Goal: Task Accomplishment & Management: Manage account settings

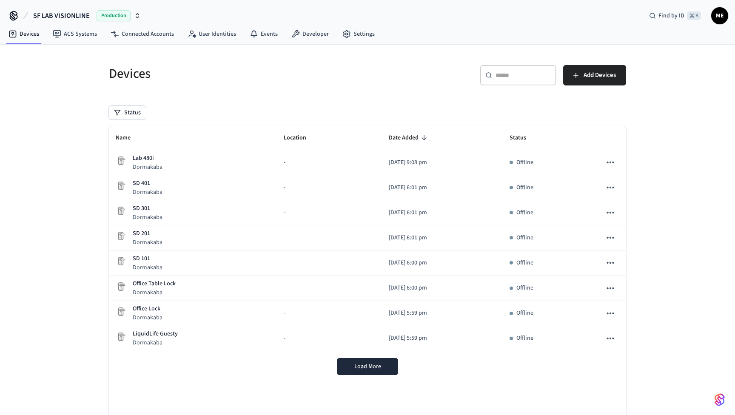
click at [132, 20] on div "Production" at bounding box center [119, 15] width 44 height 11
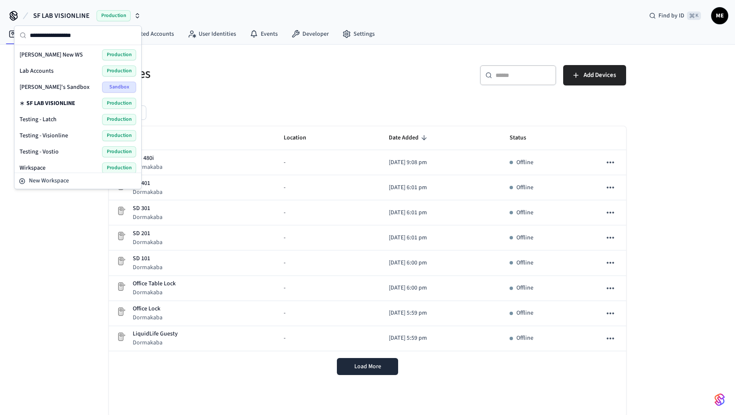
click at [86, 72] on div "Lab Accounts Production" at bounding box center [78, 70] width 116 height 11
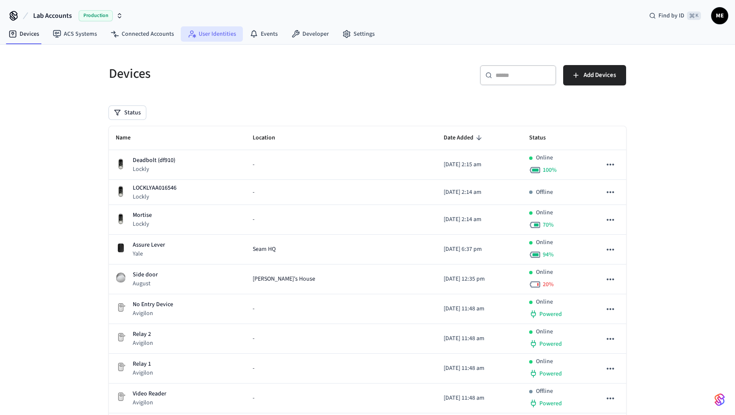
click at [205, 36] on link "User Identities" at bounding box center [212, 33] width 62 height 15
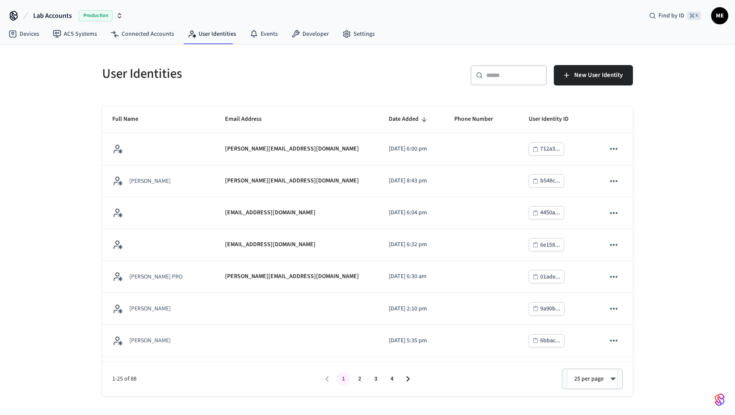
click at [513, 80] on div "​ ​" at bounding box center [508, 75] width 77 height 20
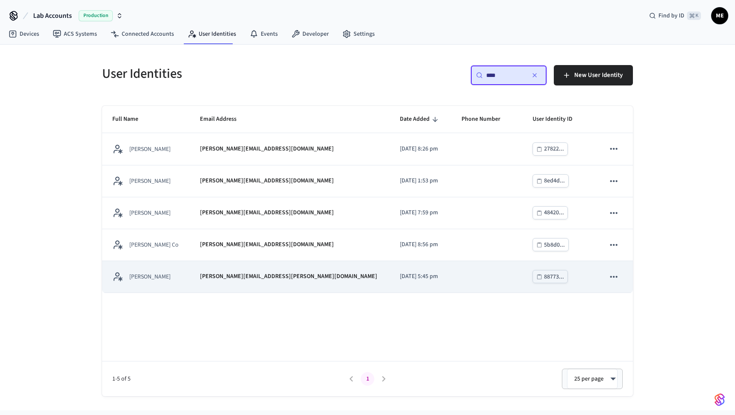
type input "****"
click at [322, 282] on td "matthew.m.edmonds@gmail.com" at bounding box center [290, 277] width 200 height 32
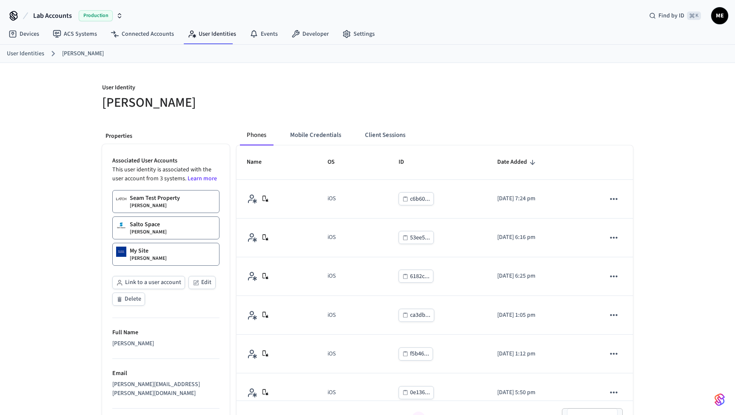
click at [501, 46] on div "User Identities Matt Test" at bounding box center [367, 54] width 735 height 18
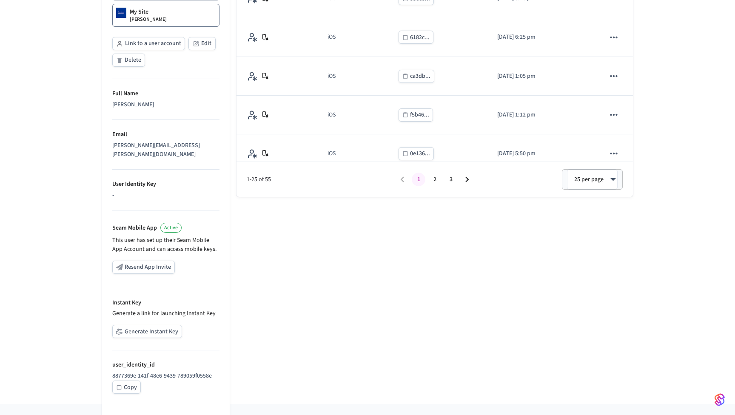
scroll to position [238, 0]
click at [142, 326] on button "Generate Instant Key" at bounding box center [147, 332] width 70 height 13
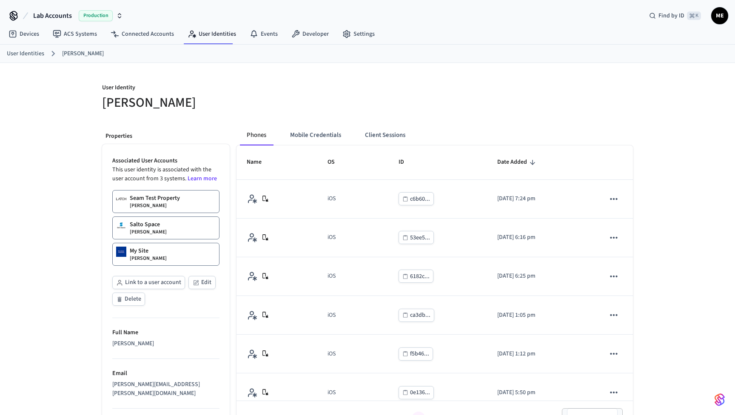
scroll to position [0, 0]
click at [315, 134] on button "Mobile Credentials" at bounding box center [315, 135] width 65 height 20
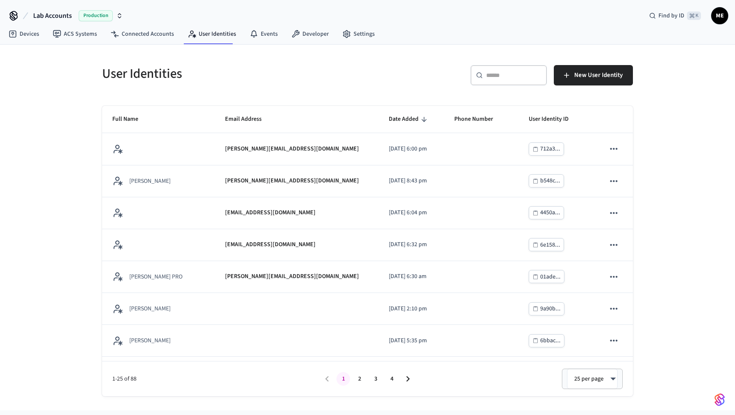
click at [512, 78] on input "text" at bounding box center [513, 75] width 55 height 9
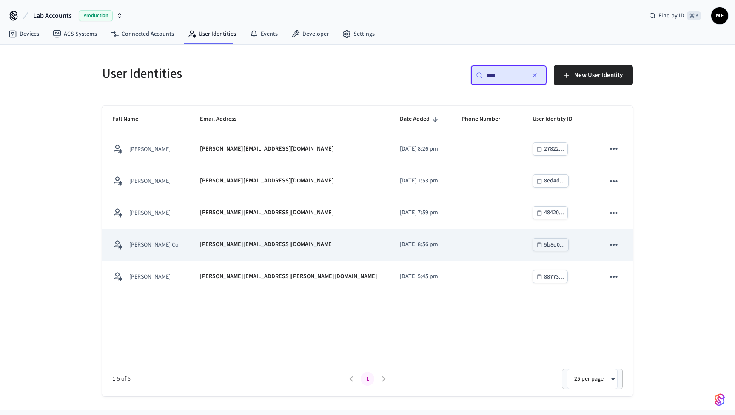
type input "****"
click at [314, 253] on td "[PERSON_NAME][EMAIL_ADDRESS][DOMAIN_NAME]" at bounding box center [290, 245] width 200 height 32
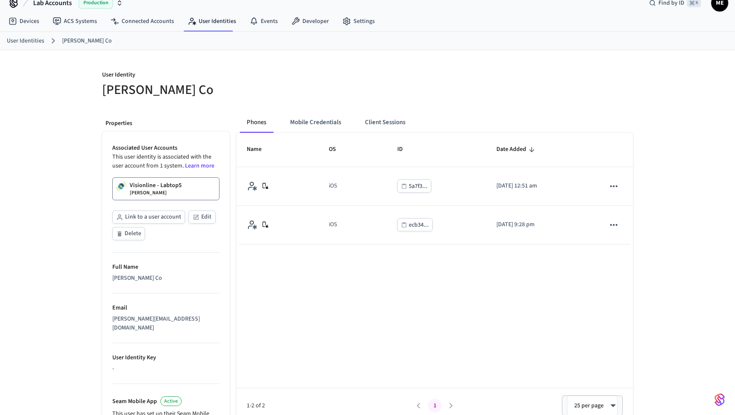
scroll to position [13, 0]
click at [306, 120] on button "Mobile Credentials" at bounding box center [315, 122] width 65 height 20
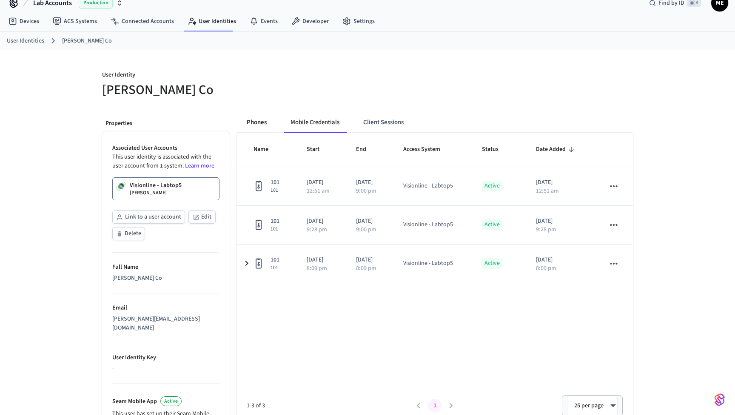
click at [259, 122] on button "Phones" at bounding box center [257, 122] width 34 height 20
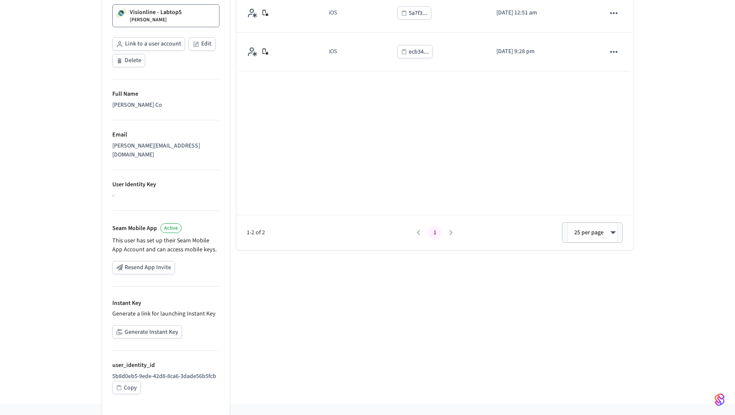
scroll to position [185, 0]
click at [142, 326] on button "Generate Instant Key" at bounding box center [147, 332] width 70 height 13
click at [170, 326] on button "Generate Instant Key" at bounding box center [147, 332] width 70 height 13
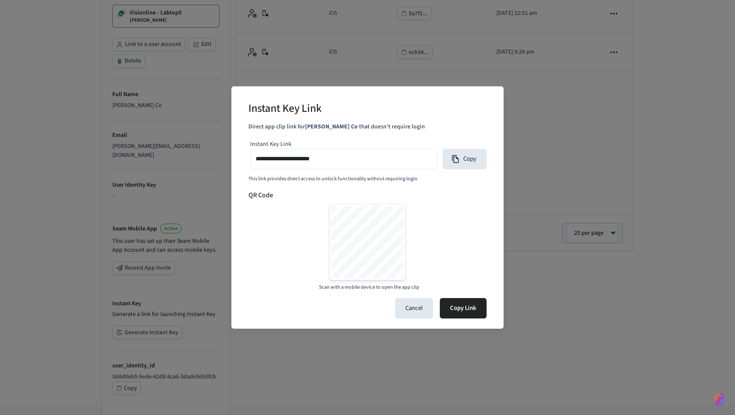
type input "**********"
click at [355, 162] on input "**********" at bounding box center [344, 159] width 176 height 12
click at [418, 306] on button "Cancel" at bounding box center [414, 308] width 38 height 20
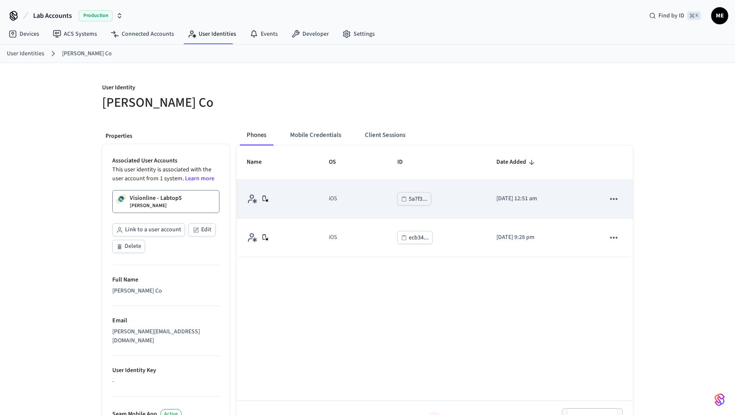
scroll to position [0, 0]
click at [616, 196] on icon "sticky table" at bounding box center [613, 198] width 11 height 11
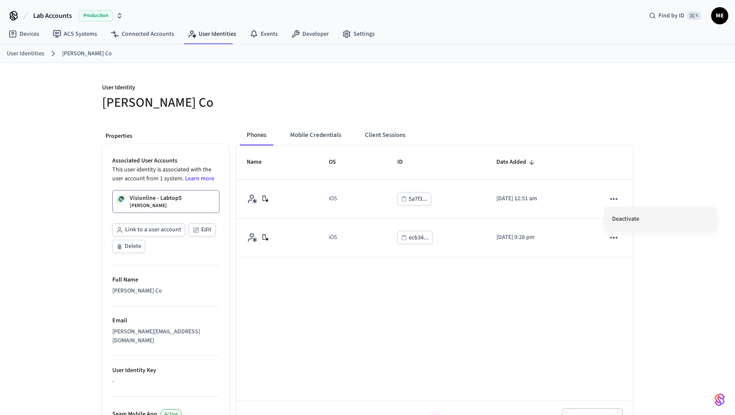
click at [621, 218] on li "Deactivate" at bounding box center [660, 219] width 111 height 23
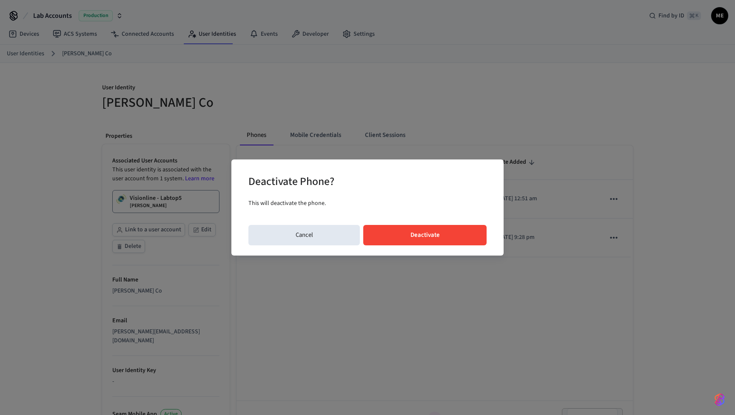
click at [422, 239] on button "Deactivate" at bounding box center [424, 235] width 123 height 20
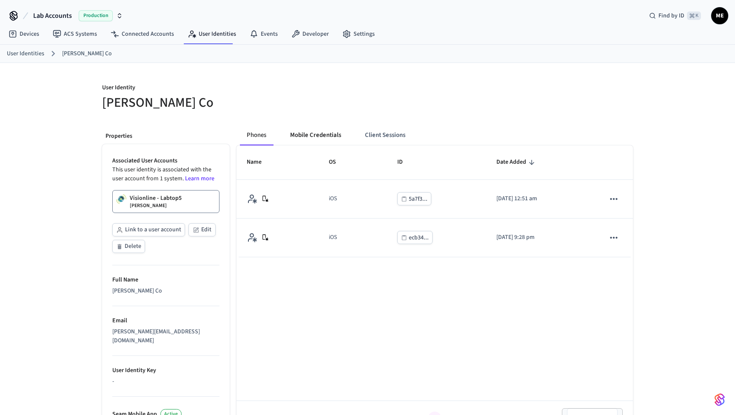
click at [322, 137] on button "Mobile Credentials" at bounding box center [315, 135] width 65 height 20
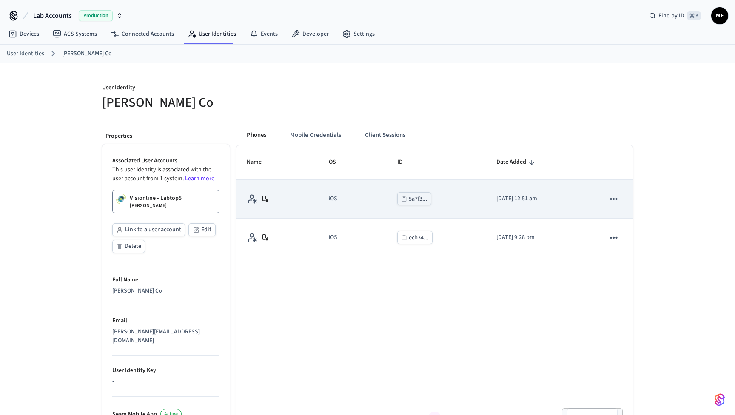
click at [614, 201] on icon "sticky table" at bounding box center [613, 198] width 11 height 11
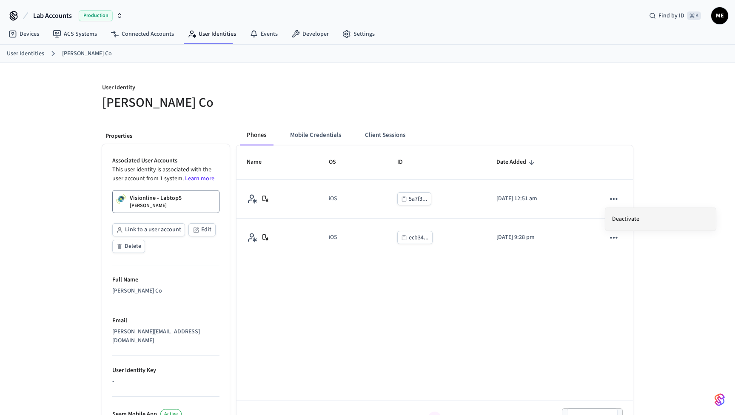
click at [614, 217] on li "Deactivate" at bounding box center [660, 219] width 111 height 23
click at [326, 132] on button "Mobile Credentials" at bounding box center [315, 135] width 65 height 20
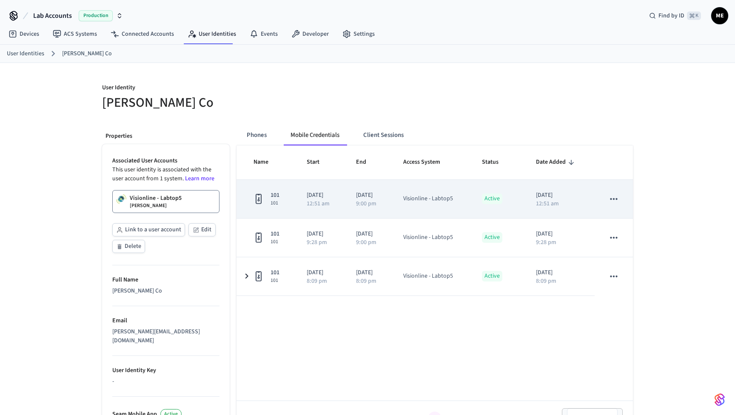
click at [613, 205] on button "sticky table" at bounding box center [614, 199] width 18 height 18
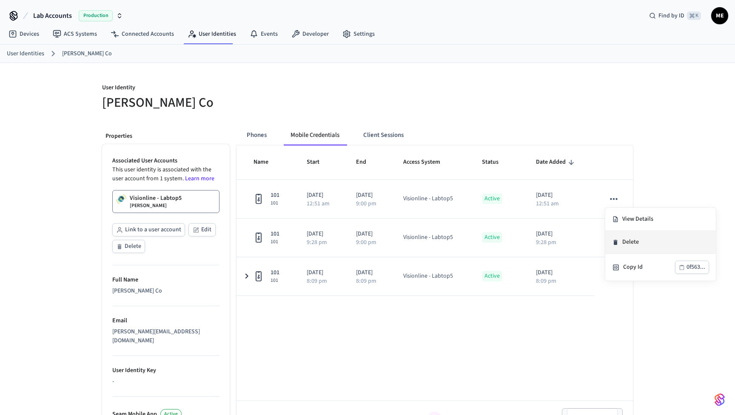
click at [627, 243] on li "Delete" at bounding box center [660, 242] width 111 height 23
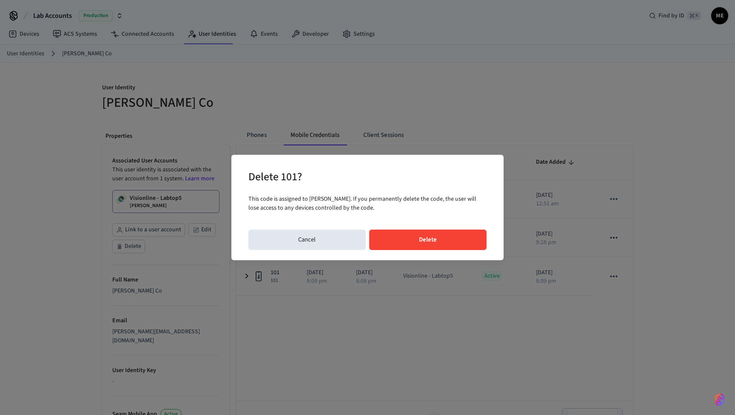
click at [464, 236] on button "Delete" at bounding box center [428, 240] width 118 height 20
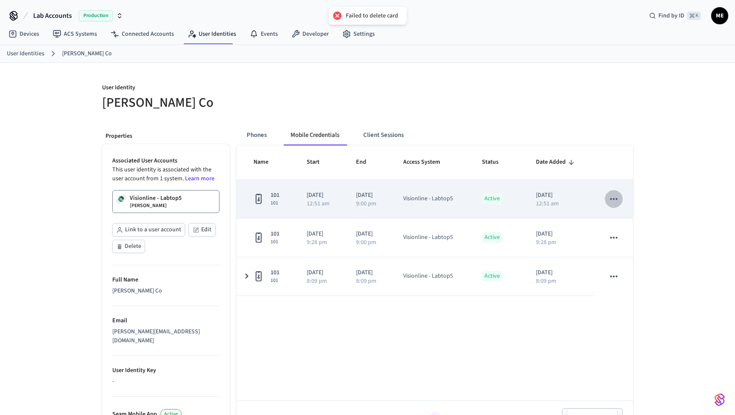
click at [612, 201] on icon "sticky table" at bounding box center [613, 198] width 11 height 11
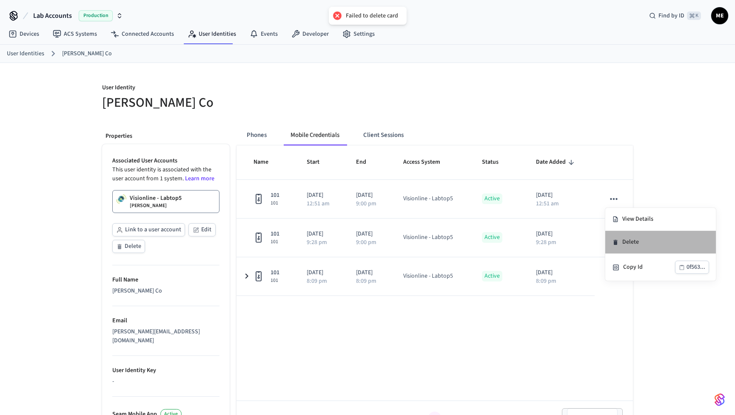
click at [618, 240] on icon at bounding box center [615, 242] width 7 height 7
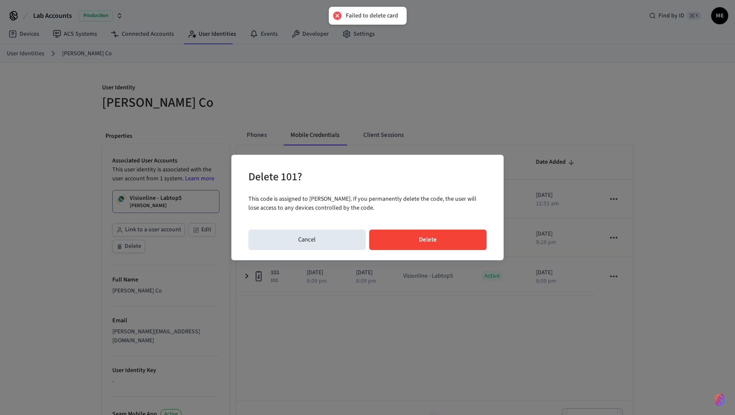
click at [429, 239] on button "Delete" at bounding box center [428, 240] width 118 height 20
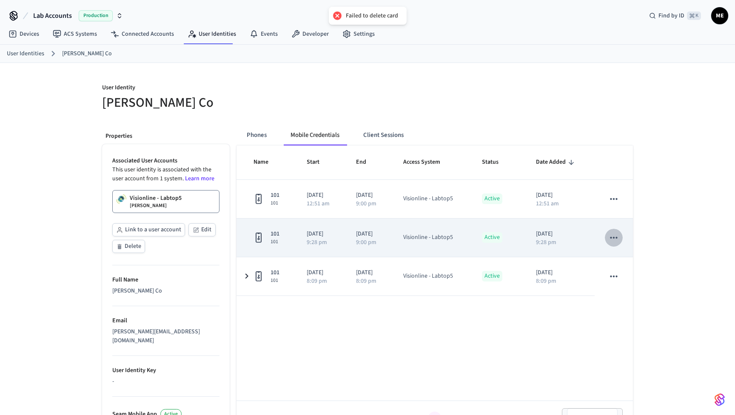
click at [615, 240] on icon "sticky table" at bounding box center [613, 237] width 11 height 11
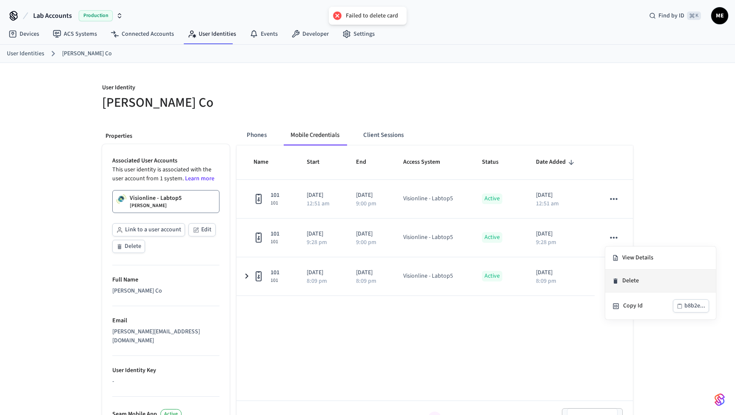
click at [621, 278] on li "Delete" at bounding box center [660, 281] width 111 height 23
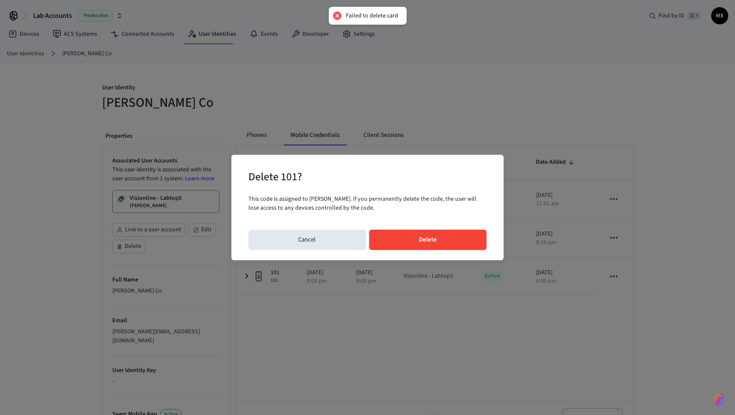
click at [468, 245] on button "Delete" at bounding box center [428, 240] width 118 height 20
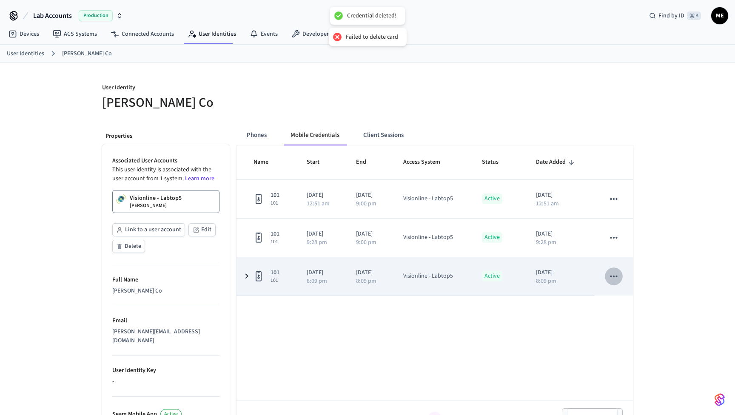
click at [618, 275] on icon "sticky table" at bounding box center [613, 276] width 11 height 11
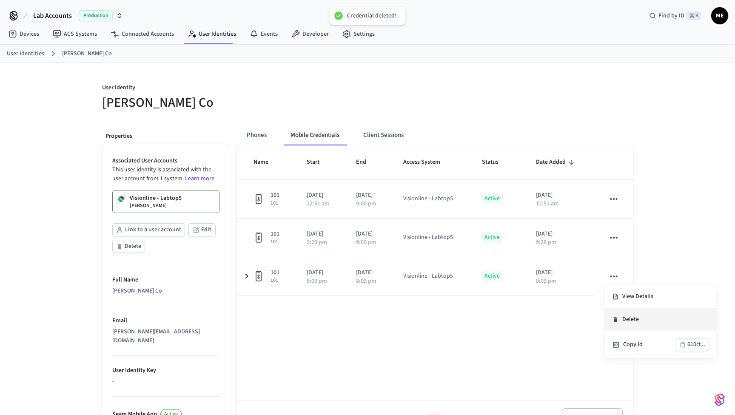
click at [619, 318] on li "Delete" at bounding box center [660, 319] width 111 height 23
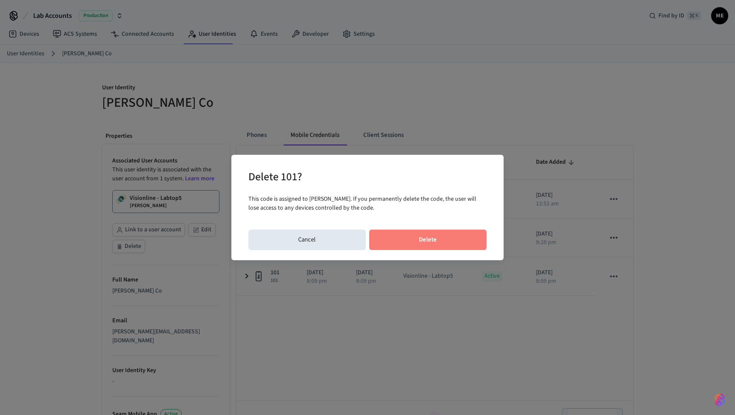
click at [459, 244] on button "Delete" at bounding box center [428, 240] width 118 height 20
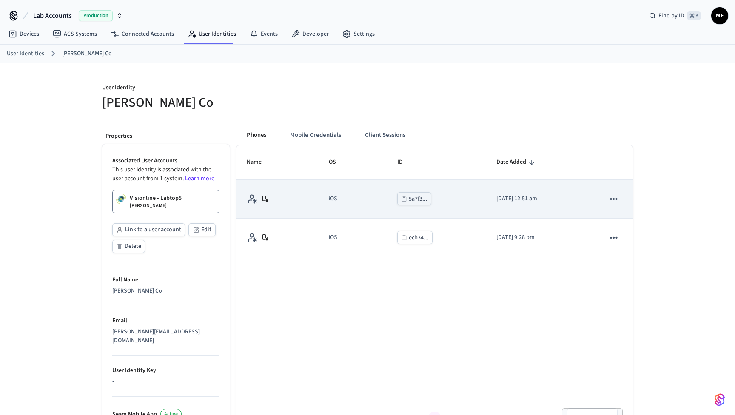
click at [616, 197] on icon "sticky table" at bounding box center [613, 198] width 11 height 11
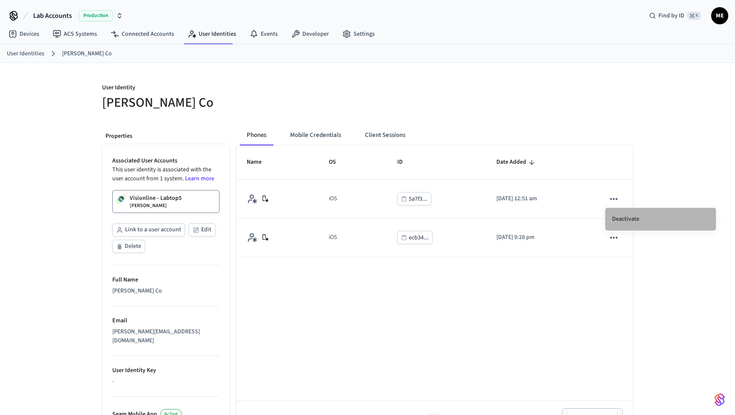
click at [616, 218] on li "Deactivate" at bounding box center [660, 219] width 111 height 23
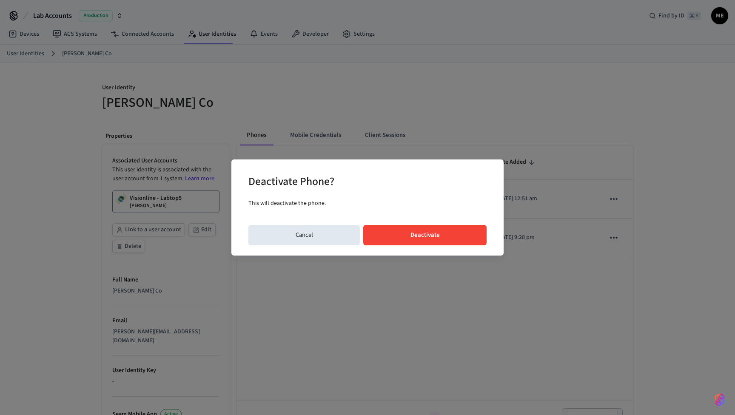
click at [456, 237] on button "Deactivate" at bounding box center [424, 235] width 123 height 20
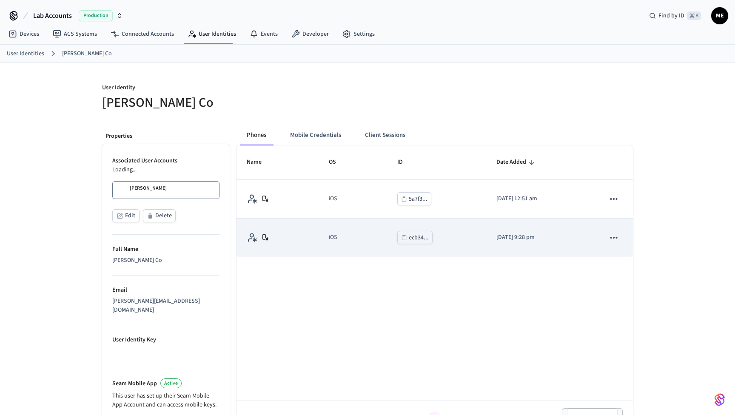
click at [615, 239] on icon "sticky table" at bounding box center [613, 237] width 11 height 11
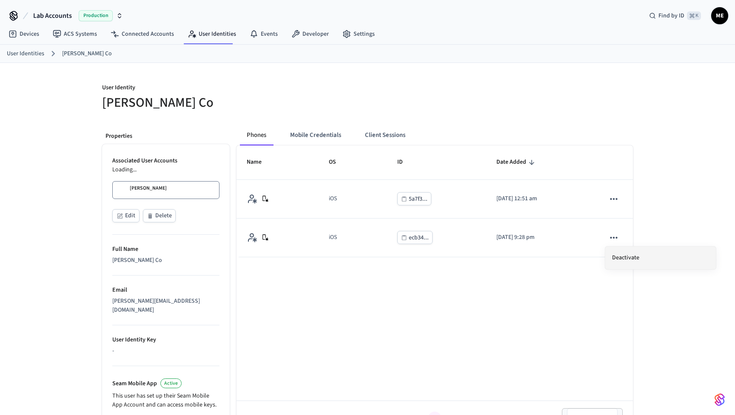
click at [617, 256] on li "Deactivate" at bounding box center [660, 258] width 111 height 23
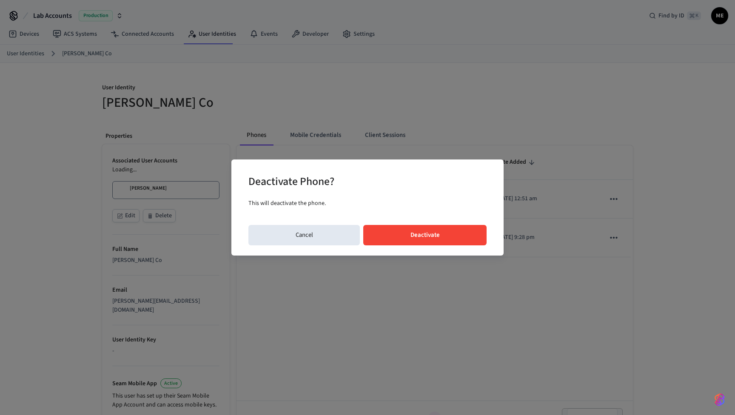
click at [457, 231] on button "Deactivate" at bounding box center [424, 235] width 123 height 20
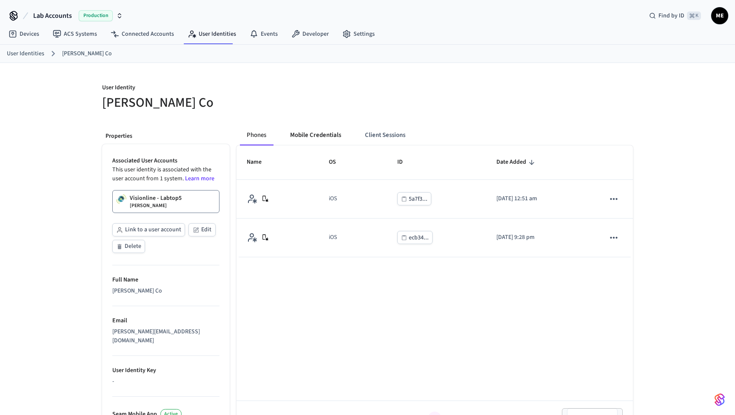
click at [318, 133] on button "Mobile Credentials" at bounding box center [315, 135] width 65 height 20
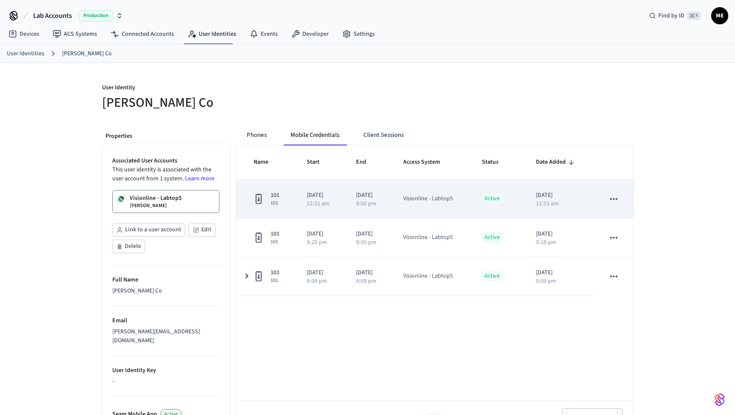
click at [608, 201] on icon "sticky table" at bounding box center [613, 198] width 11 height 11
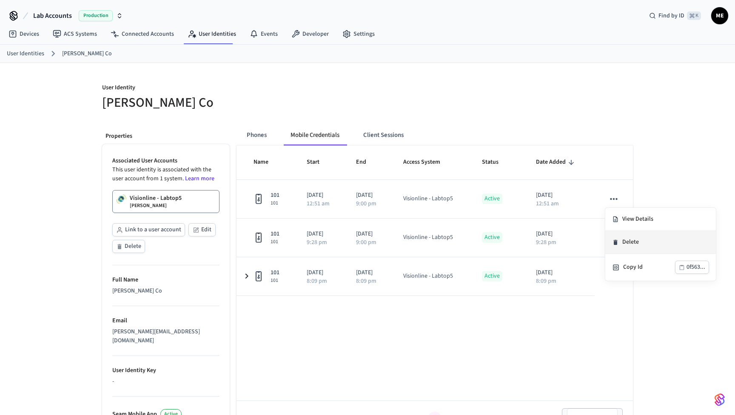
click at [622, 244] on li "Delete" at bounding box center [660, 242] width 111 height 23
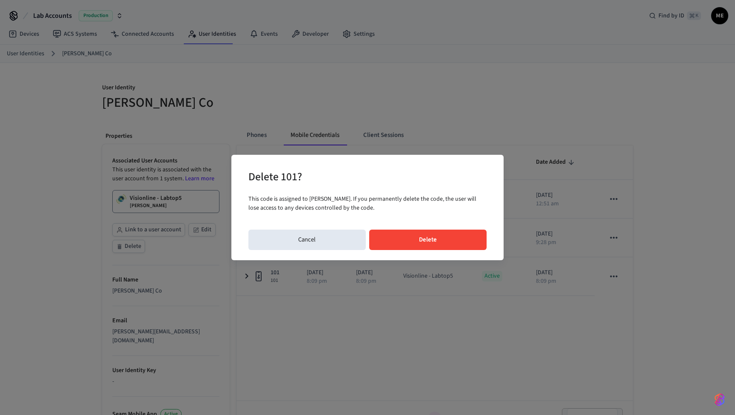
click at [459, 237] on button "Delete" at bounding box center [428, 240] width 118 height 20
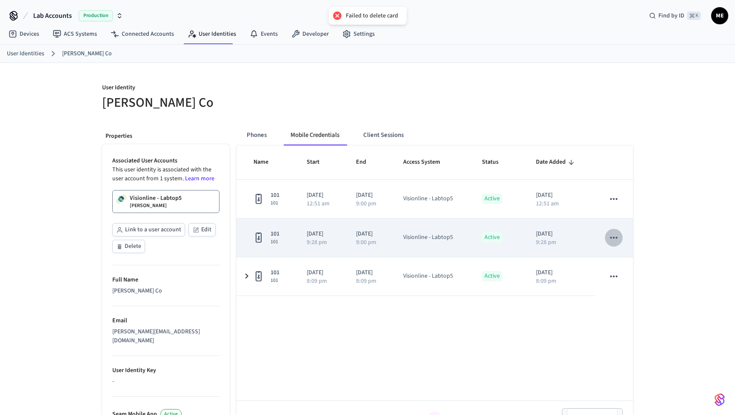
click at [615, 241] on icon "sticky table" at bounding box center [613, 237] width 11 height 11
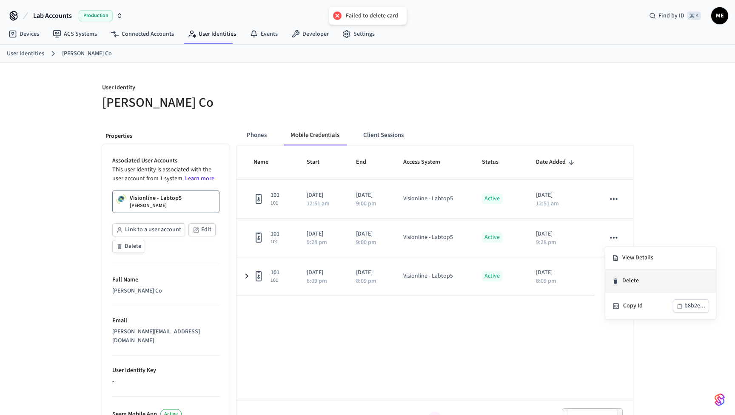
click at [617, 282] on icon at bounding box center [615, 280] width 4 height 5
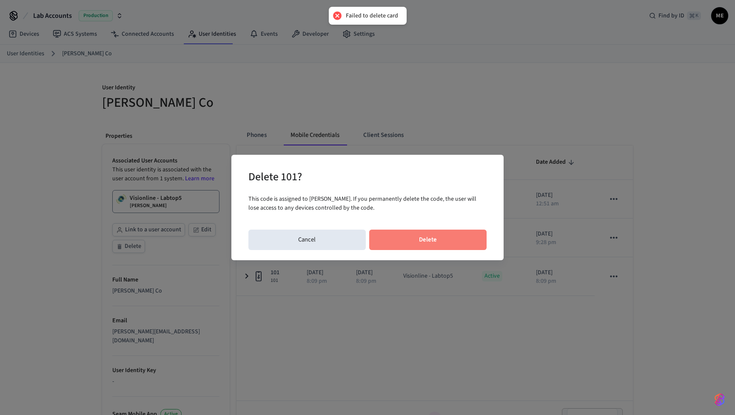
click at [461, 232] on button "Delete" at bounding box center [428, 240] width 118 height 20
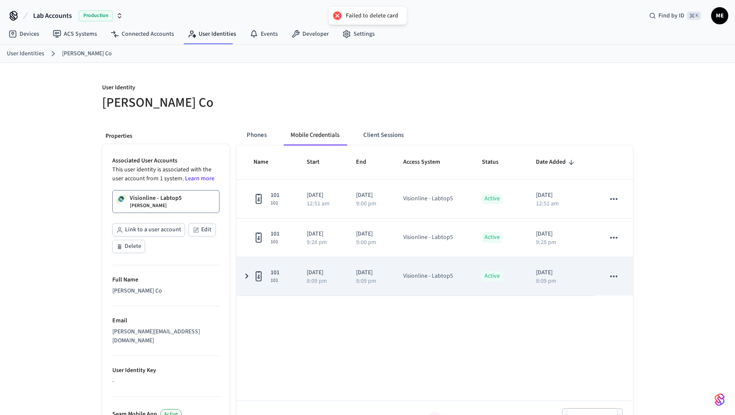
click at [612, 279] on icon "sticky table" at bounding box center [613, 276] width 11 height 11
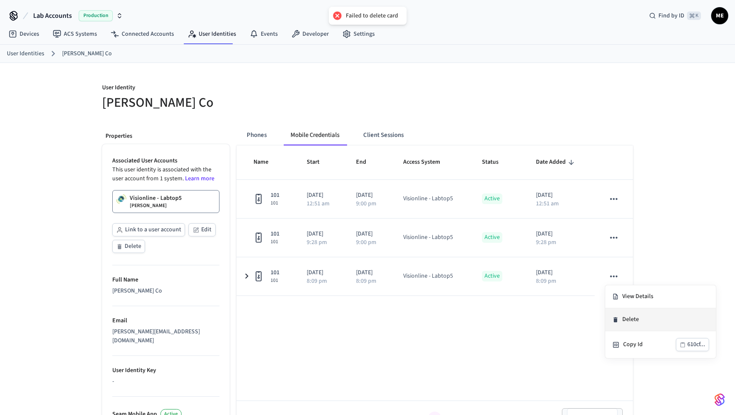
click at [623, 323] on li "Delete" at bounding box center [660, 319] width 111 height 23
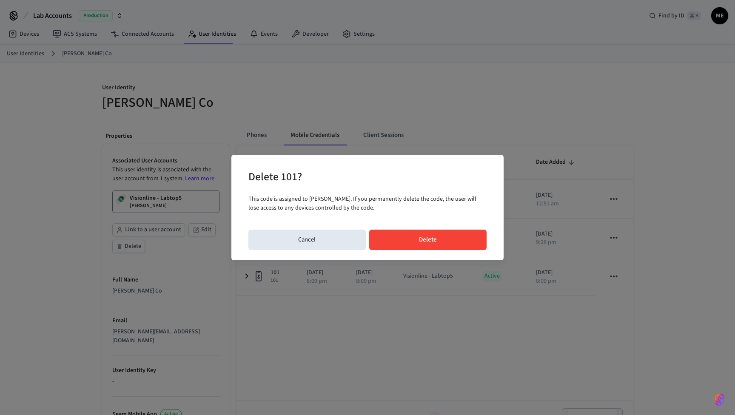
click at [443, 245] on button "Delete" at bounding box center [428, 240] width 118 height 20
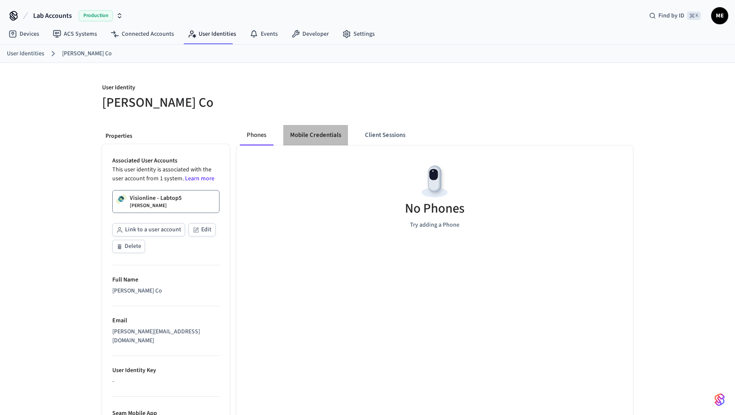
click at [309, 136] on button "Mobile Credentials" at bounding box center [315, 135] width 65 height 20
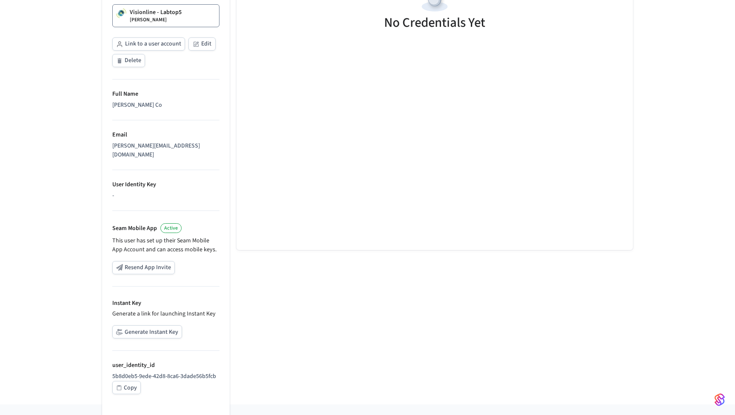
scroll to position [185, 0]
click at [161, 326] on button "Generate Instant Key" at bounding box center [147, 332] width 70 height 13
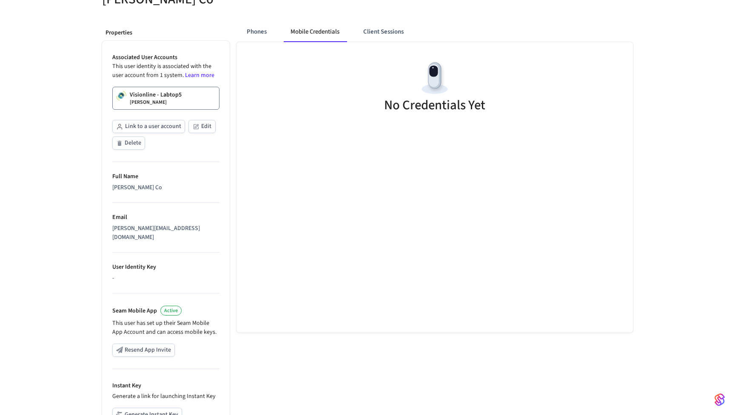
scroll to position [123, 0]
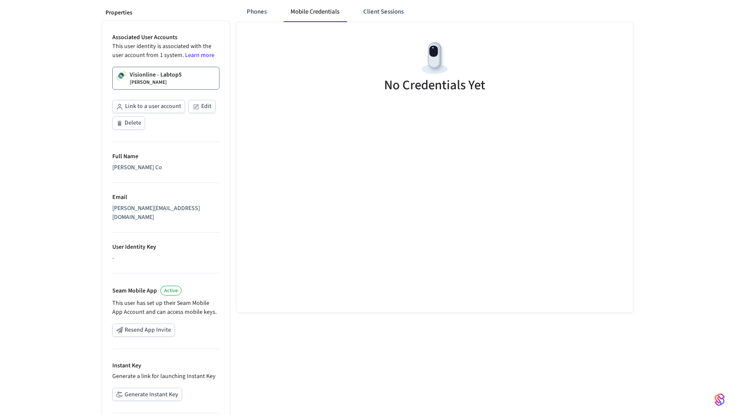
click at [189, 75] on link "Visionline - Labtop5 [PERSON_NAME]" at bounding box center [165, 78] width 107 height 23
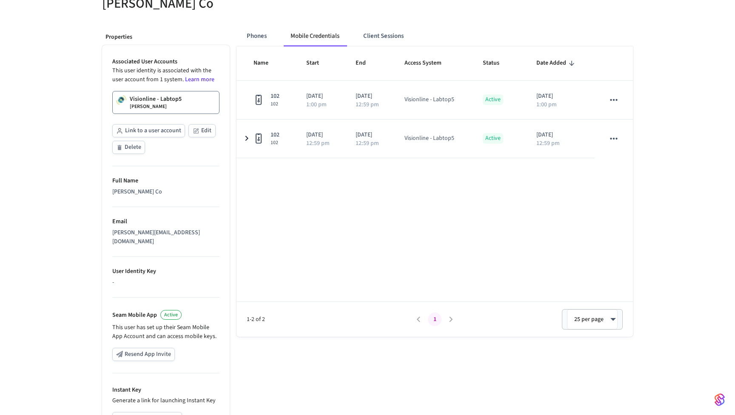
scroll to position [82, 0]
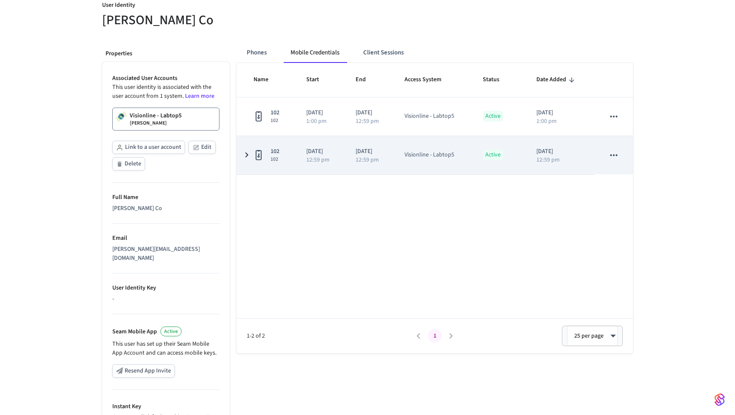
click at [246, 159] on icon "sticky table" at bounding box center [246, 155] width 10 height 11
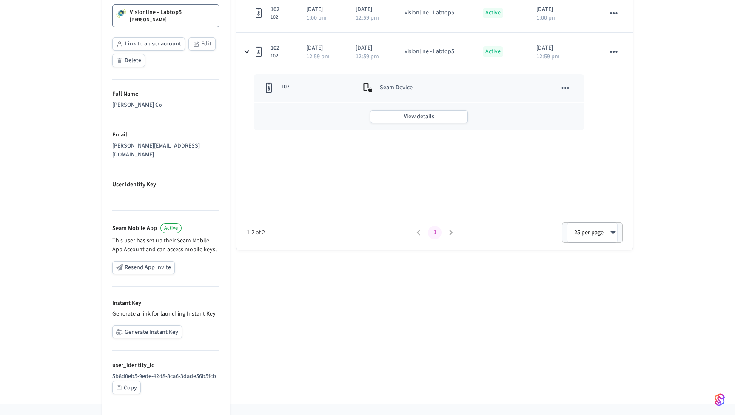
scroll to position [185, 0]
click at [136, 326] on button "Generate Instant Key" at bounding box center [147, 332] width 70 height 13
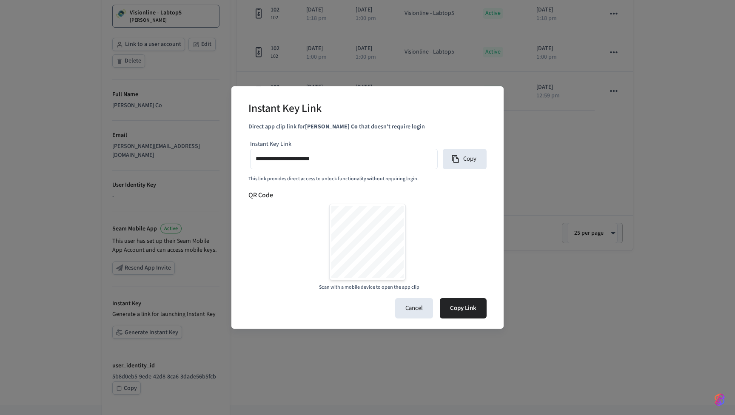
type input "**********"
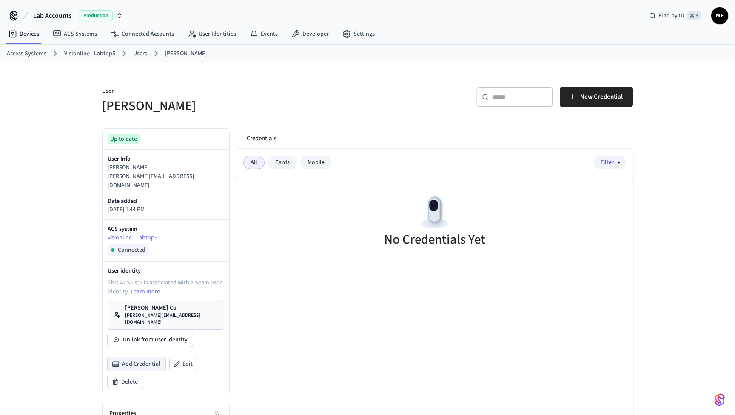
click at [144, 360] on span "Add Credential" at bounding box center [141, 364] width 38 height 9
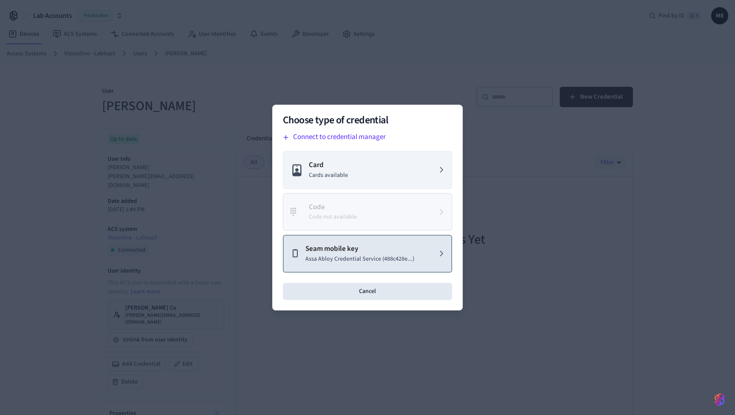
click at [321, 266] on button "Seam mobile key Assa Abloy Credential Service (488c428e...)" at bounding box center [367, 254] width 169 height 38
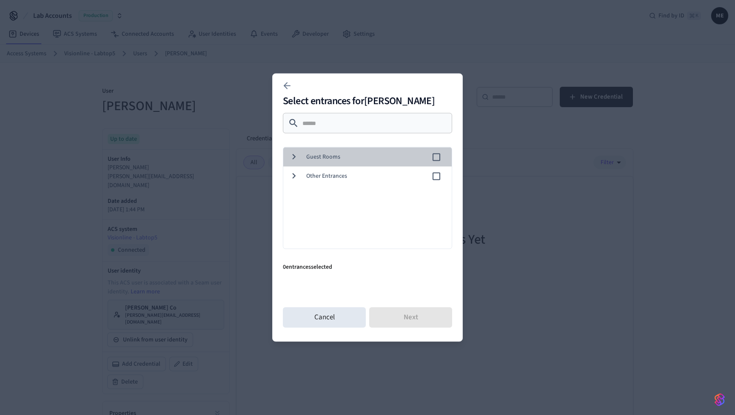
click at [335, 157] on span "Guest Rooms" at bounding box center [368, 157] width 125 height 9
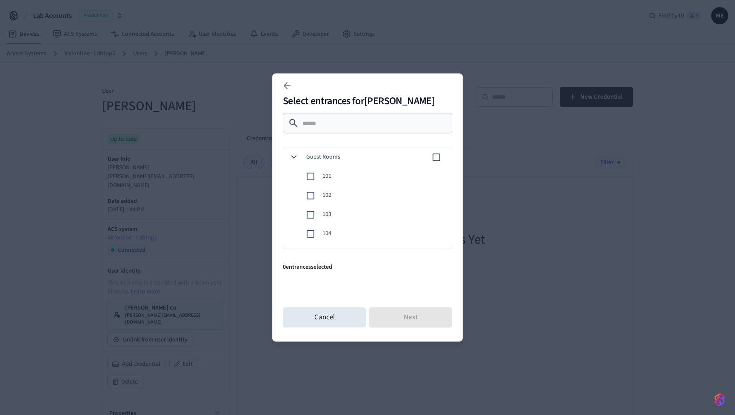
click at [327, 174] on span "101" at bounding box center [383, 176] width 122 height 9
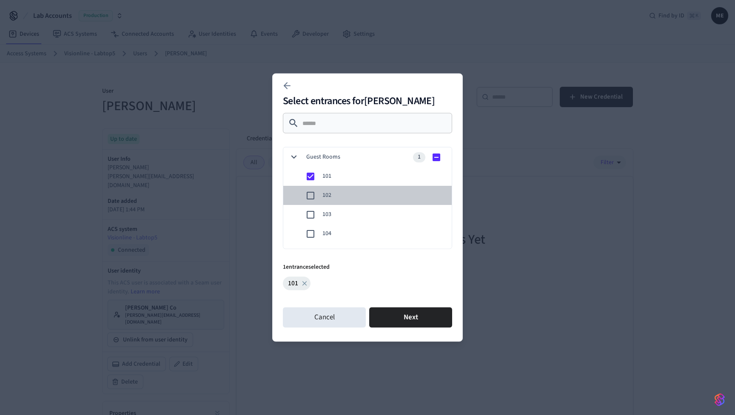
click at [324, 191] on span "102" at bounding box center [383, 195] width 122 height 9
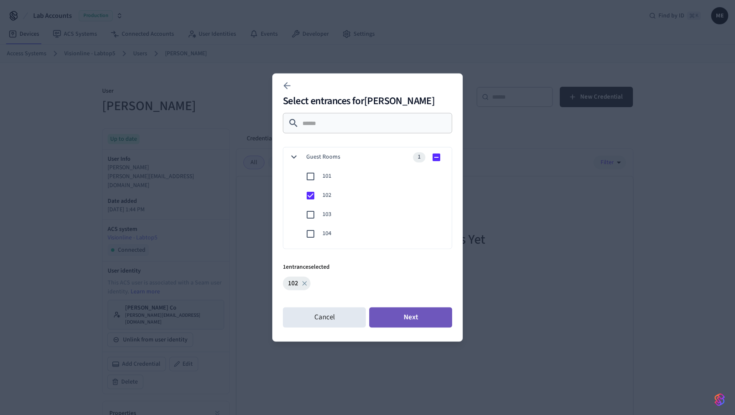
click at [408, 322] on button "Next" at bounding box center [410, 317] width 83 height 20
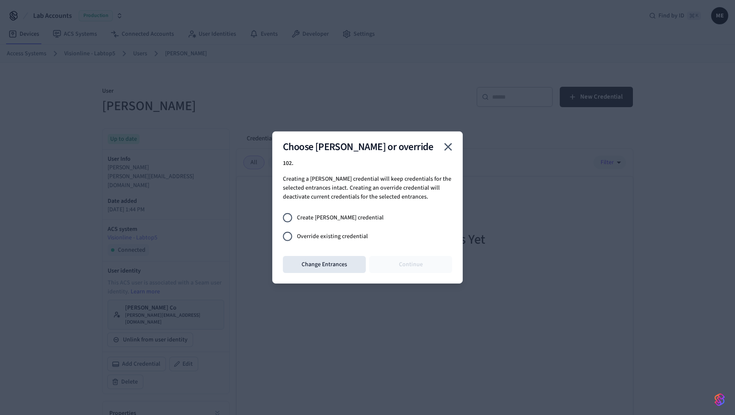
click at [358, 233] on span "Override existing credential" at bounding box center [332, 236] width 71 height 9
click at [389, 261] on button "Continue" at bounding box center [410, 264] width 83 height 17
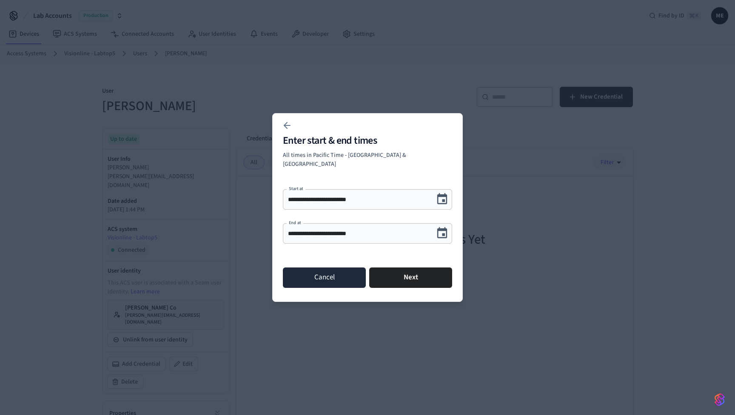
click at [347, 270] on button "Cancel" at bounding box center [324, 277] width 83 height 20
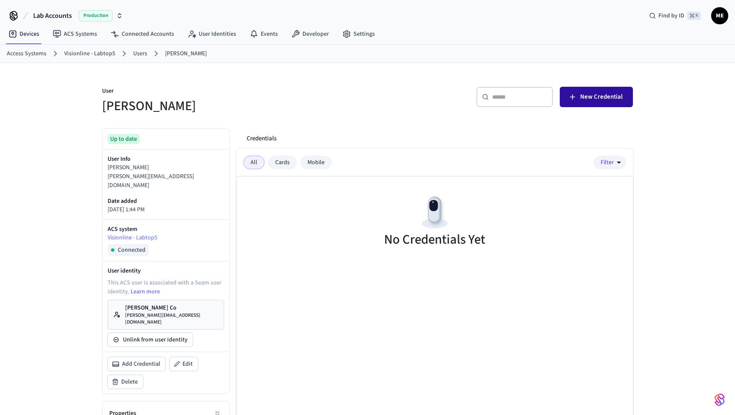
click at [594, 101] on span "New Credential" at bounding box center [601, 96] width 43 height 11
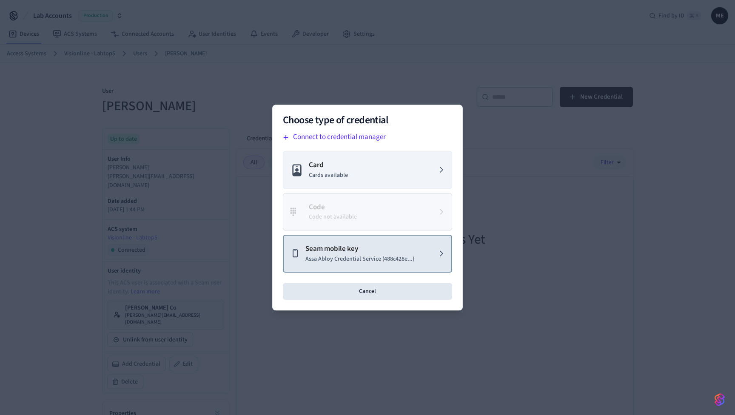
click at [364, 261] on p "Assa Abloy Credential Service (488c428e...)" at bounding box center [359, 259] width 109 height 9
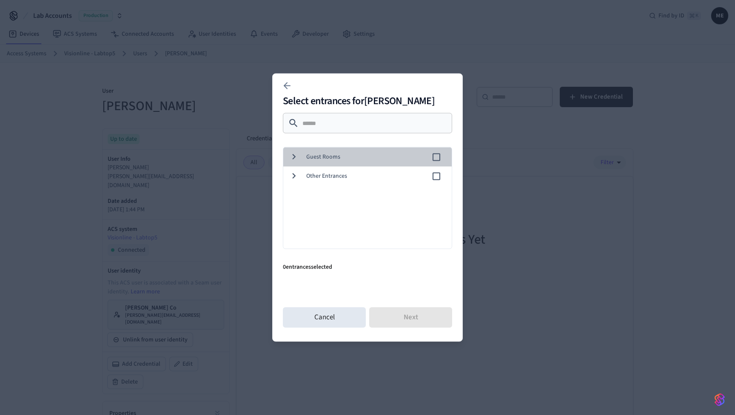
click at [351, 156] on span "Guest Rooms" at bounding box center [368, 157] width 125 height 9
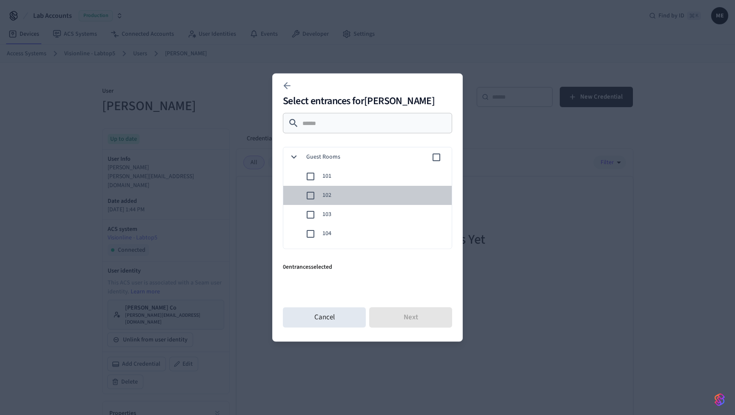
click at [334, 194] on span "102" at bounding box center [383, 195] width 122 height 9
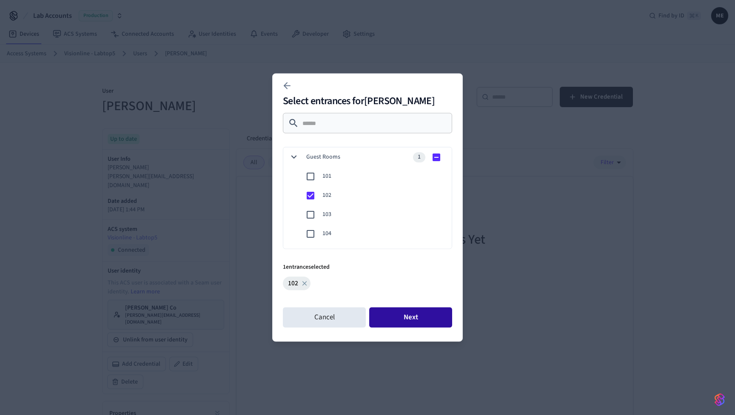
click at [397, 315] on button "Next" at bounding box center [410, 317] width 83 height 20
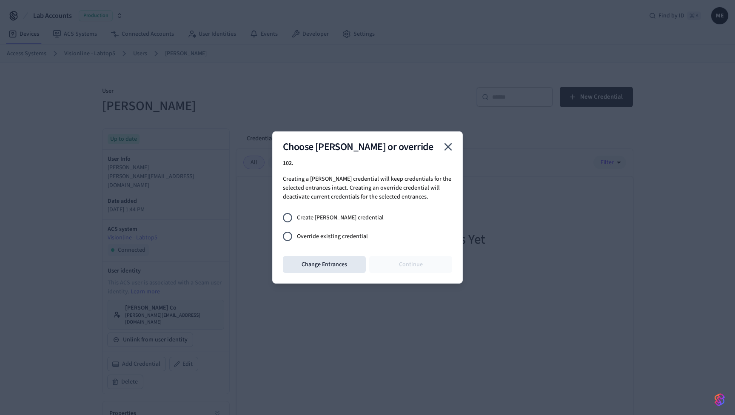
click at [340, 215] on span "Create joiner credential" at bounding box center [340, 217] width 87 height 9
click at [399, 266] on button "Continue" at bounding box center [410, 264] width 83 height 17
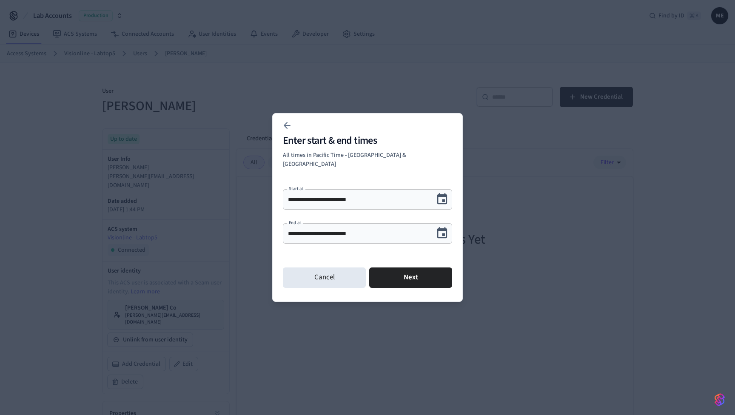
click at [399, 267] on button "Next" at bounding box center [410, 277] width 83 height 20
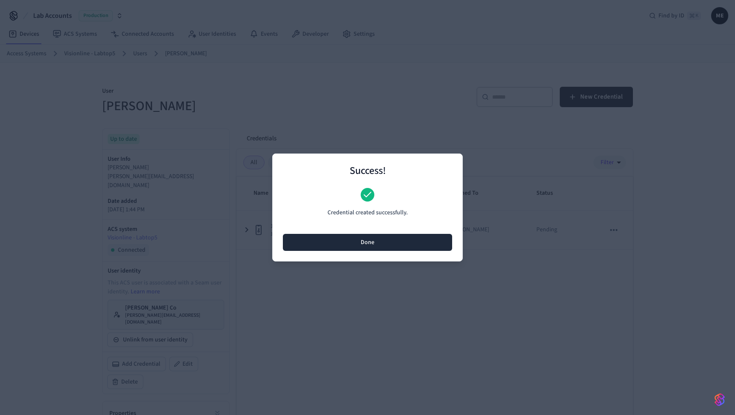
click at [384, 247] on button "Done" at bounding box center [367, 242] width 169 height 17
